Goal: Submit feedback/report problem: Provide input to the site owners about the experience or issues

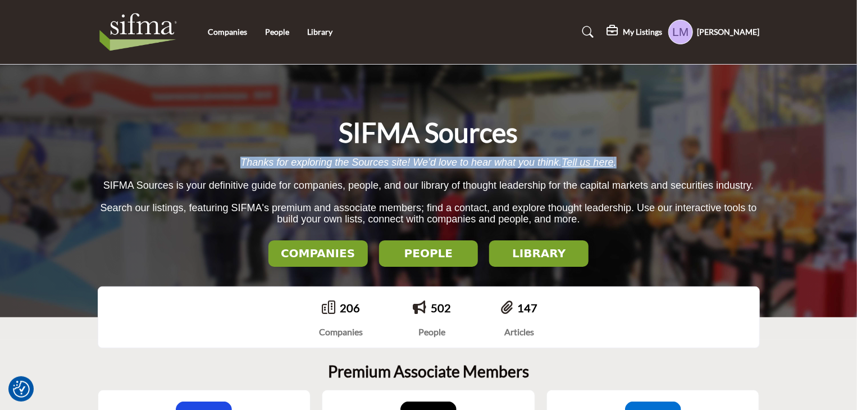
drag, startPoint x: 624, startPoint y: 162, endPoint x: 236, endPoint y: 161, distance: 388.5
click at [236, 161] on p "Thanks for exploring the Sources site! We’d love to hear what you think. Tell u…" at bounding box center [429, 168] width 662 height 22
copy span "Thanks for exploring the Sources site! We’d love to hear what you think. Tell u…"
click at [595, 163] on span "Tell us here" at bounding box center [587, 162] width 52 height 11
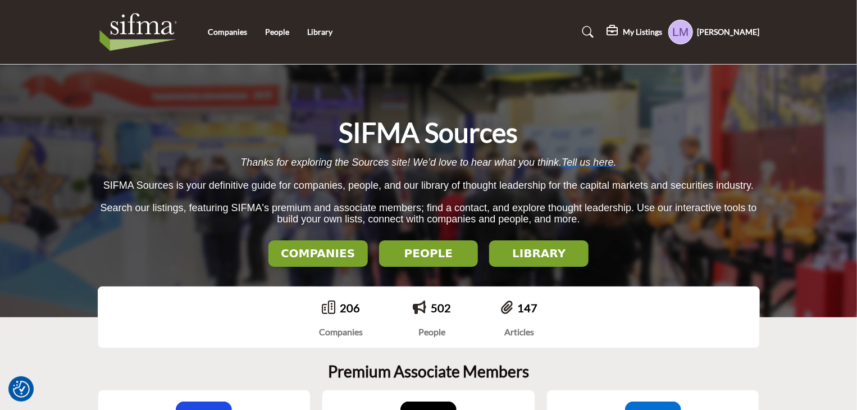
click at [733, 34] on h5 "[PERSON_NAME]" at bounding box center [728, 31] width 62 height 11
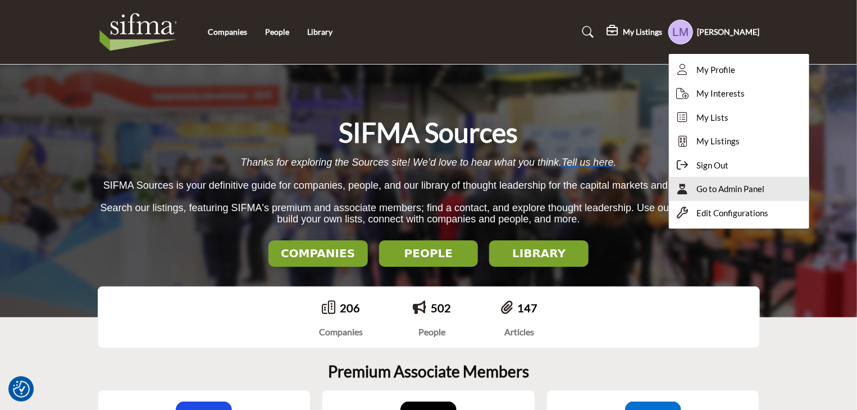
click at [730, 187] on span "Go to Admin Panel" at bounding box center [731, 188] width 68 height 13
